Goal: Task Accomplishment & Management: Manage account settings

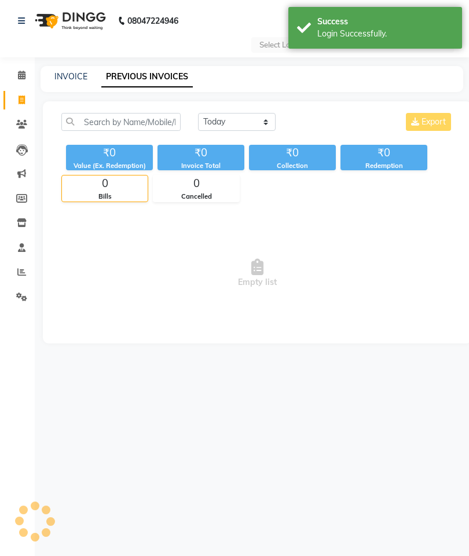
select select "en"
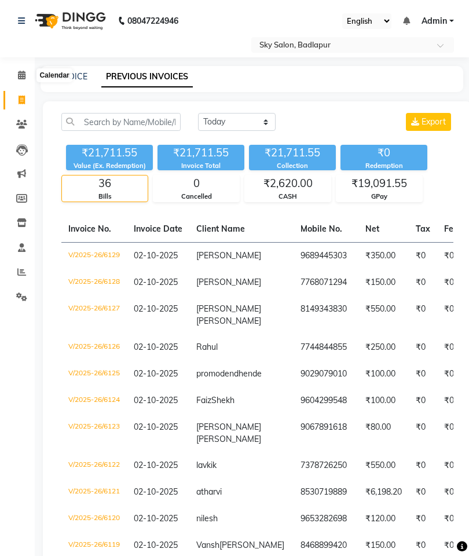
click at [25, 78] on icon at bounding box center [22, 75] width 8 height 9
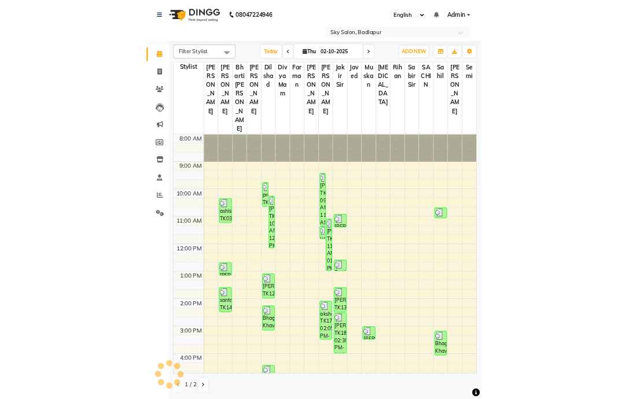
scroll to position [256, 0]
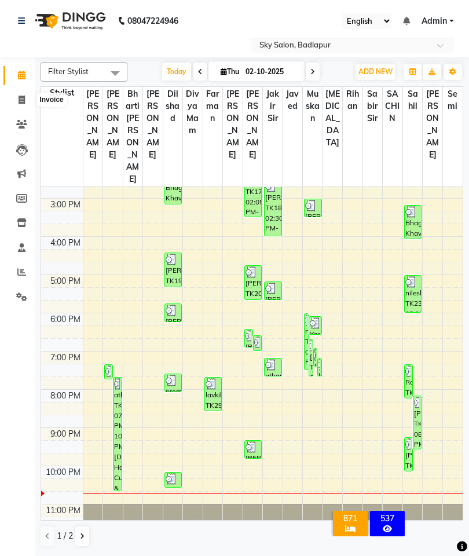
click at [7, 98] on link "Invoice" at bounding box center [17, 100] width 28 height 19
select select "service"
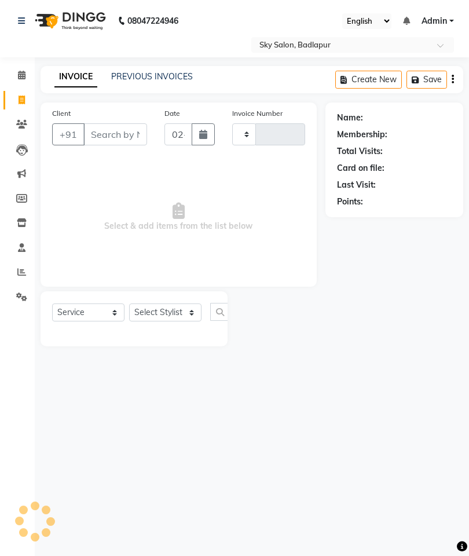
type input "6130"
select select "6927"
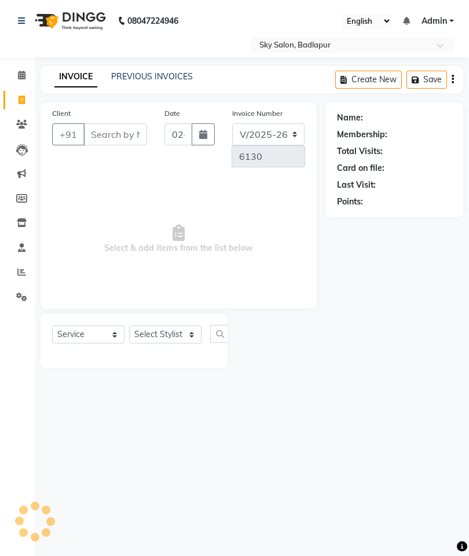
click at [155, 68] on div "INVOICE PREVIOUS INVOICES Create New Save" at bounding box center [252, 79] width 423 height 27
click at [149, 80] on link "PREVIOUS INVOICES" at bounding box center [152, 76] width 82 height 10
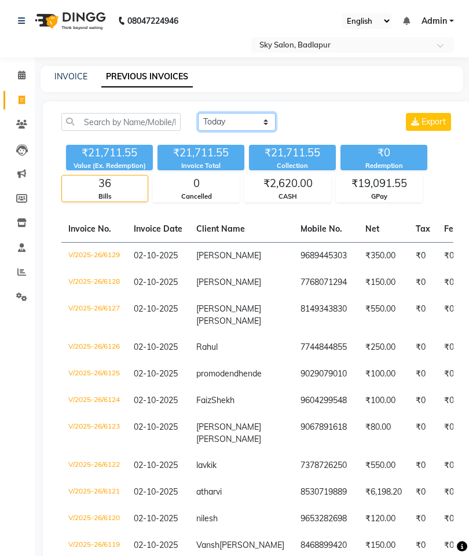
click at [231, 127] on select "[DATE] [DATE] Custom Range" at bounding box center [237, 122] width 78 height 18
select select "range"
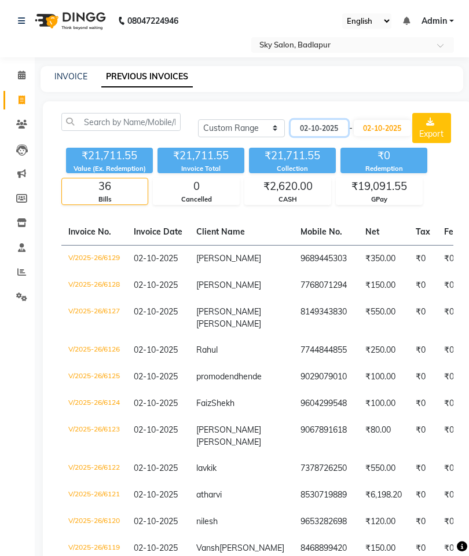
click at [338, 135] on input "02-10-2025" at bounding box center [319, 128] width 57 height 16
select select "10"
select select "2025"
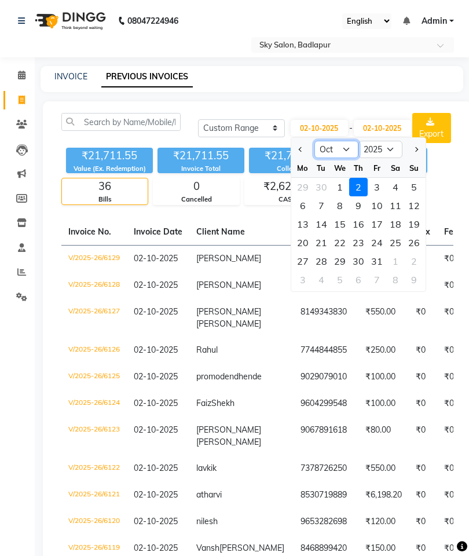
click at [333, 150] on select "Jan Feb Mar Apr May Jun [DATE] Aug Sep Oct Nov Dec" at bounding box center [336, 149] width 44 height 17
click at [327, 155] on select "Jan Feb Mar Apr May Jun [DATE] Aug Sep Oct Nov Dec" at bounding box center [336, 149] width 44 height 17
select select "9"
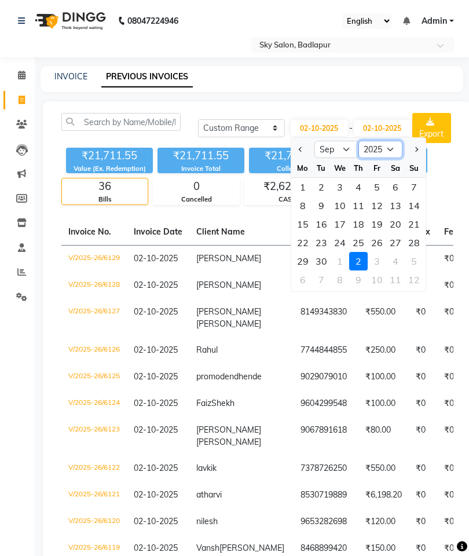
click at [377, 146] on select "2015 2016 2017 2018 2019 2020 2021 2022 2023 2024 2025 2026 2027 2028 2029 2030…" at bounding box center [380, 149] width 44 height 17
click at [322, 245] on div "23" at bounding box center [321, 242] width 19 height 19
type input "[DATE]"
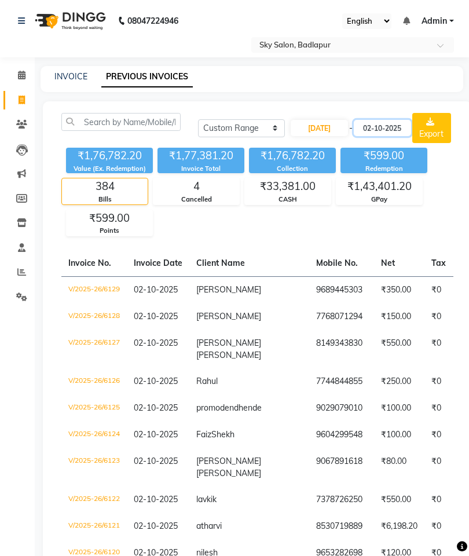
click at [399, 129] on input "02-10-2025" at bounding box center [382, 128] width 57 height 16
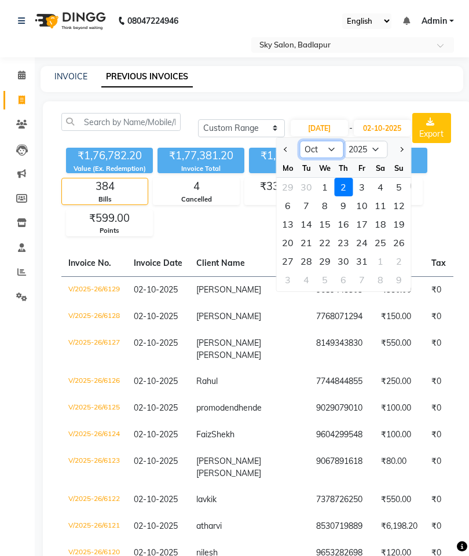
click at [326, 148] on select "Sep Oct Nov Dec" at bounding box center [321, 149] width 44 height 17
select select "9"
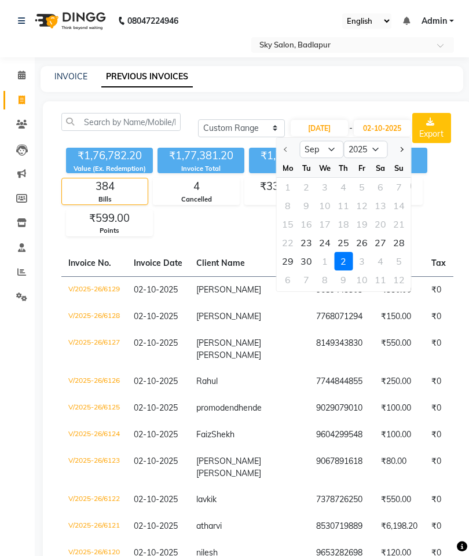
click at [305, 238] on div "23" at bounding box center [306, 242] width 19 height 19
type input "[DATE]"
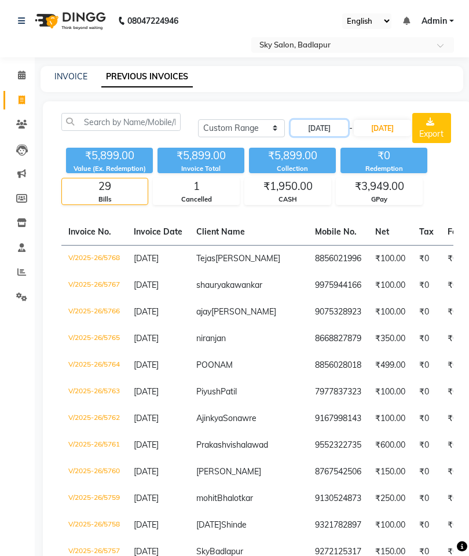
click at [317, 126] on input "[DATE]" at bounding box center [319, 128] width 57 height 16
select select "9"
select select "2025"
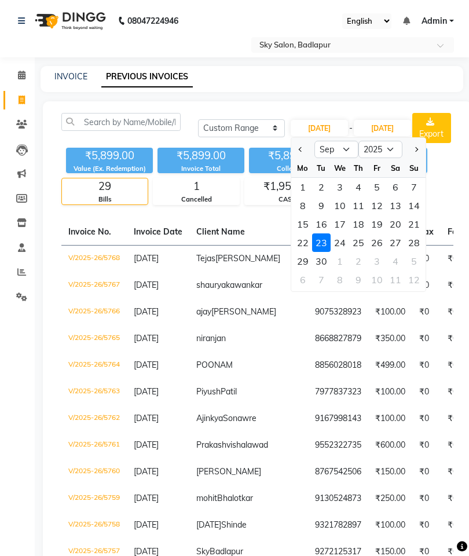
click at [342, 246] on div "24" at bounding box center [340, 242] width 19 height 19
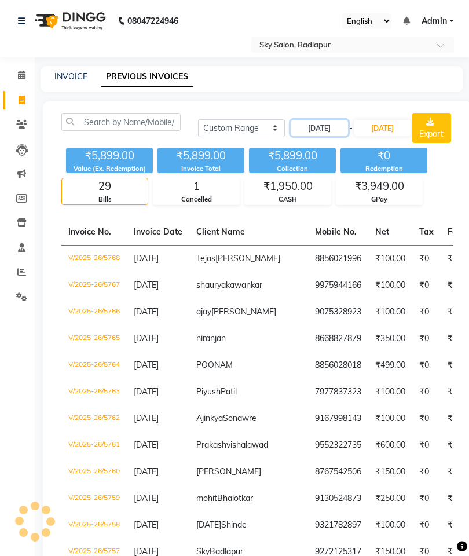
type input "[DATE]"
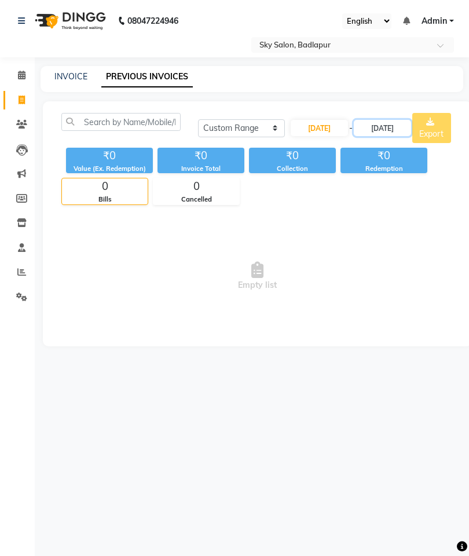
click at [380, 124] on input "[DATE]" at bounding box center [382, 128] width 57 height 16
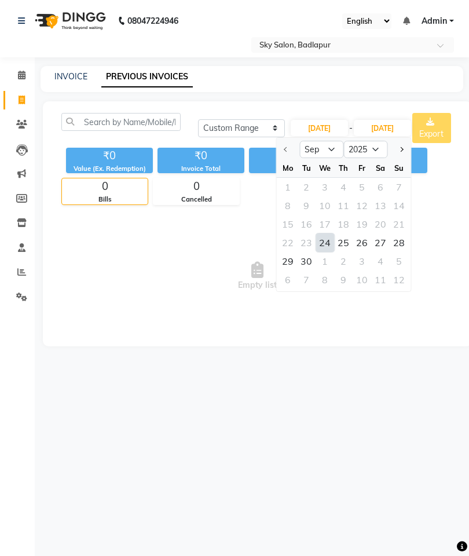
click at [328, 242] on div "24" at bounding box center [325, 242] width 19 height 19
type input "[DATE]"
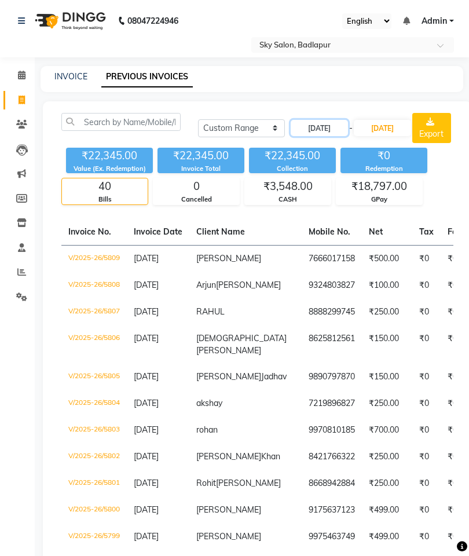
click at [322, 129] on input "[DATE]" at bounding box center [319, 128] width 57 height 16
select select "9"
select select "2025"
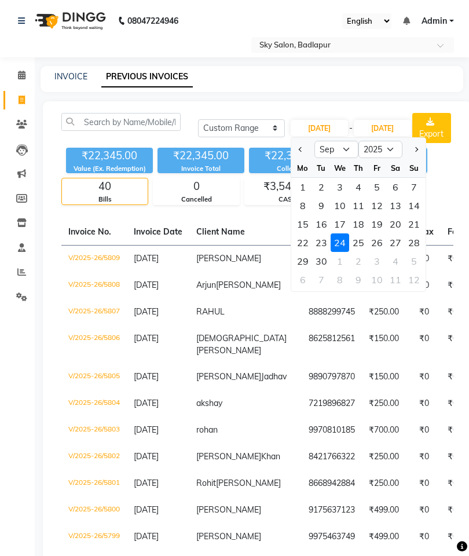
click at [361, 242] on div "25" at bounding box center [358, 242] width 19 height 19
type input "[DATE]"
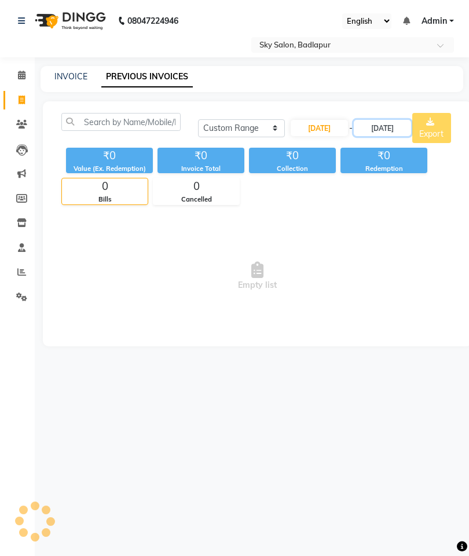
click at [381, 130] on input "[DATE]" at bounding box center [382, 128] width 57 height 16
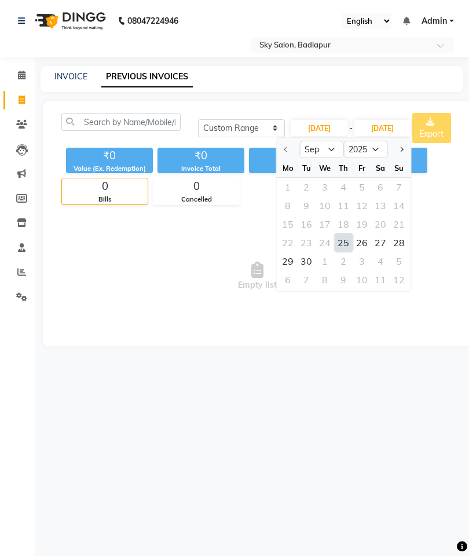
click at [346, 241] on div "25" at bounding box center [343, 242] width 19 height 19
type input "[DATE]"
